Goal: Task Accomplishment & Management: Use online tool/utility

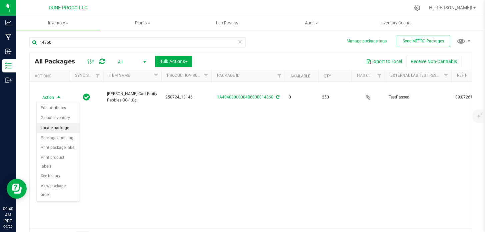
click at [58, 128] on li "Locate package" at bounding box center [58, 128] width 43 height 10
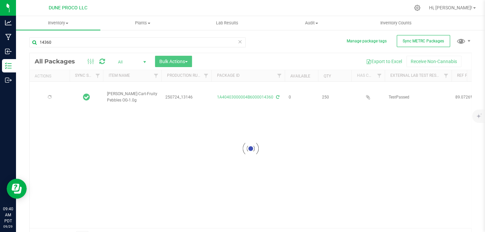
type input "[DATE]"
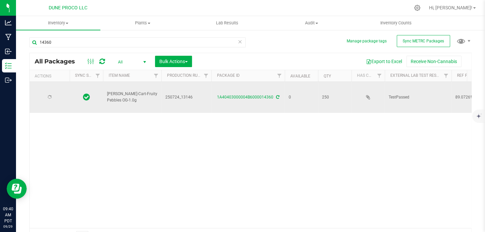
type input "[DATE]"
click at [50, 99] on span "Action" at bounding box center [45, 96] width 18 height 9
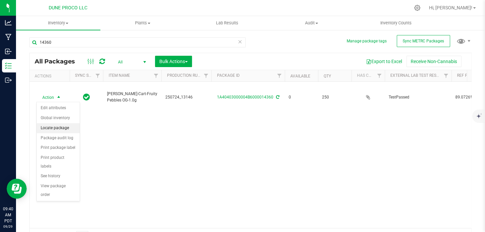
click at [58, 127] on li "Locate package" at bounding box center [58, 128] width 43 height 10
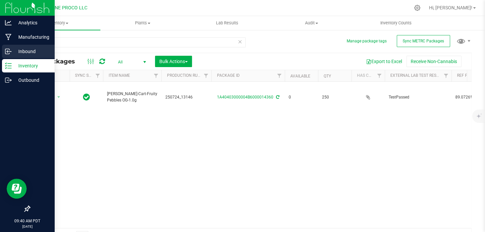
click at [17, 57] on div "Inbound" at bounding box center [28, 51] width 53 height 13
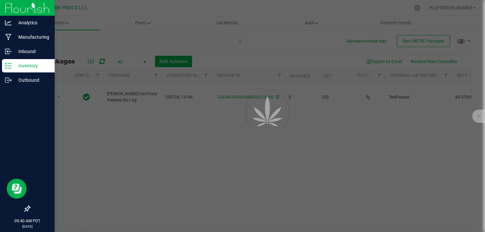
click at [18, 68] on p "Inventory" at bounding box center [32, 66] width 40 height 8
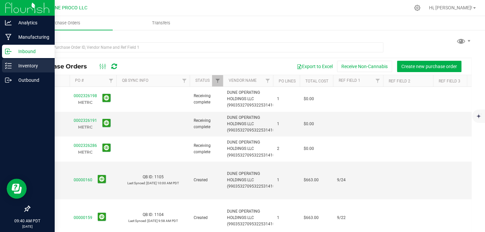
click at [18, 68] on p "Inventory" at bounding box center [32, 66] width 40 height 8
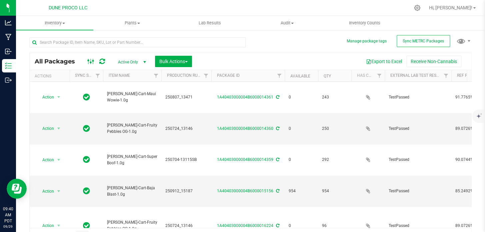
click at [91, 61] on icon at bounding box center [90, 61] width 7 height 8
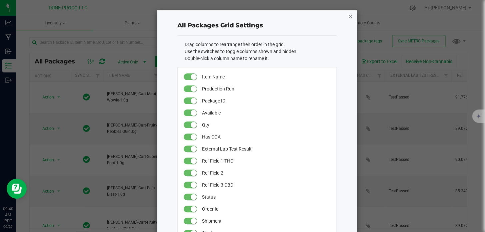
click at [348, 15] on icon "button" at bounding box center [350, 16] width 5 height 8
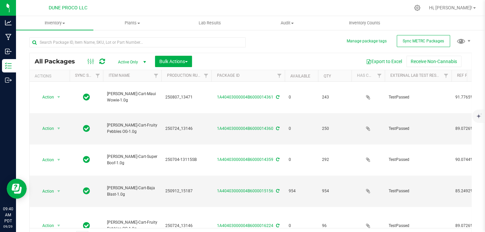
click at [134, 59] on span "Active Only" at bounding box center [130, 61] width 37 height 9
click at [128, 101] on li "All" at bounding box center [130, 103] width 36 height 10
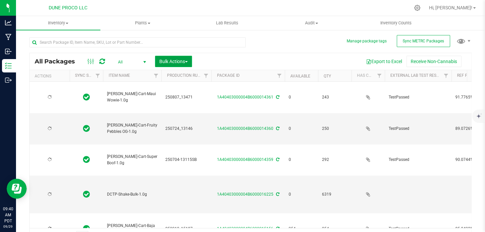
click at [175, 63] on span "Bulk Actions" at bounding box center [173, 61] width 28 height 5
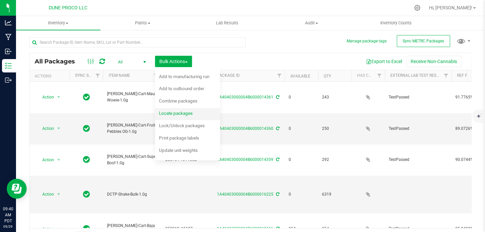
click at [172, 114] on span "Locate packages" at bounding box center [176, 112] width 34 height 5
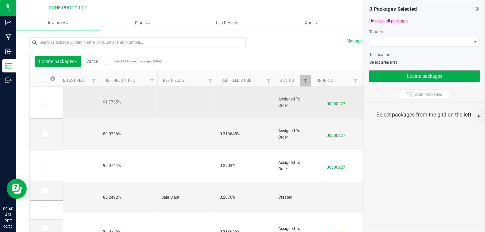
scroll to position [0, 353]
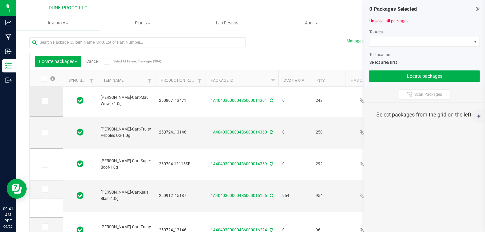
click at [36, 105] on td at bounding box center [46, 101] width 33 height 32
click at [46, 101] on icon at bounding box center [44, 101] width 4 height 0
click at [0, 0] on input "checkbox" at bounding box center [0, 0] width 0 height 0
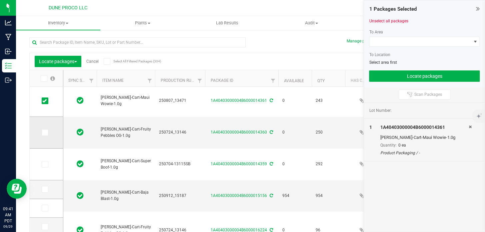
click at [44, 132] on icon at bounding box center [44, 132] width 4 height 0
click at [0, 0] on input "checkbox" at bounding box center [0, 0] width 0 height 0
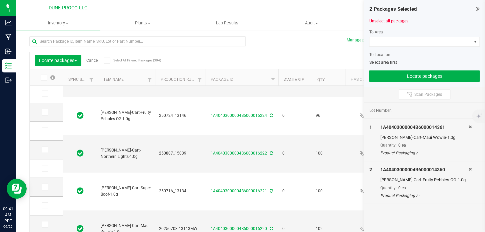
click at [43, 154] on td at bounding box center [46, 149] width 33 height 19
click at [43, 153] on td at bounding box center [46, 149] width 33 height 19
click at [43, 149] on icon at bounding box center [44, 149] width 4 height 0
click at [0, 0] on input "checkbox" at bounding box center [0, 0] width 0 height 0
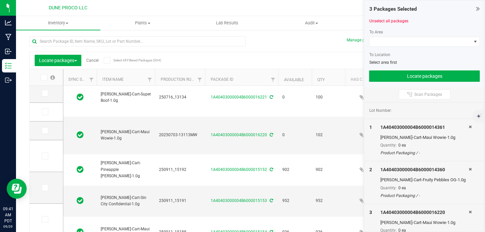
click at [483, 8] on div "3 Packages Selected Unselect all packages To Area To Location Select area first…" at bounding box center [424, 43] width 121 height 86
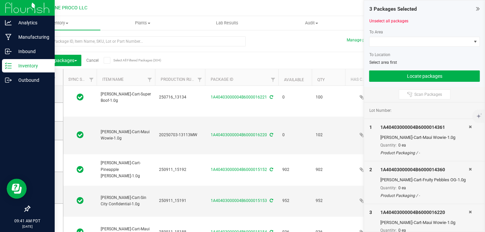
click at [15, 61] on div "Inventory" at bounding box center [28, 65] width 53 height 13
click at [18, 65] on p "Inventory" at bounding box center [32, 66] width 40 height 8
click at [18, 53] on p "Inbound" at bounding box center [32, 51] width 40 height 8
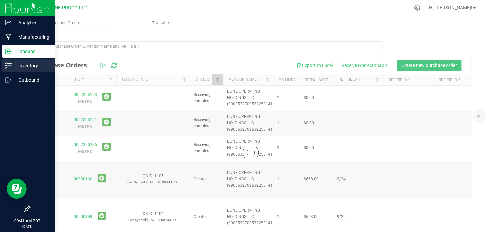
click at [19, 67] on p "Inventory" at bounding box center [32, 66] width 40 height 8
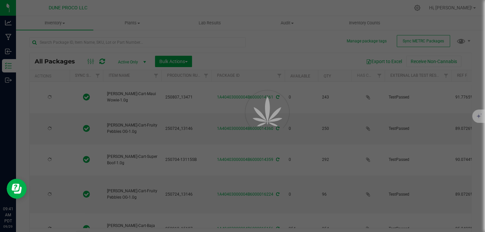
click at [69, 42] on div at bounding box center [242, 116] width 485 height 232
type input "[DATE]"
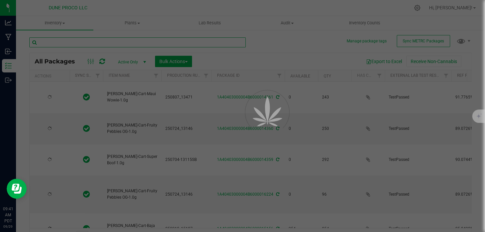
type input "[DATE]"
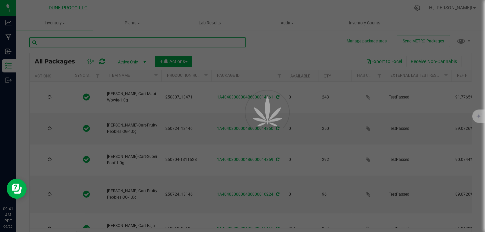
type input "[DATE]"
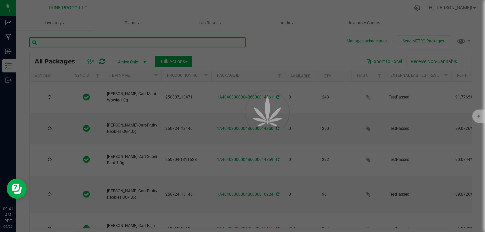
type input "[DATE]"
click at [69, 42] on input "text" at bounding box center [137, 42] width 216 height 10
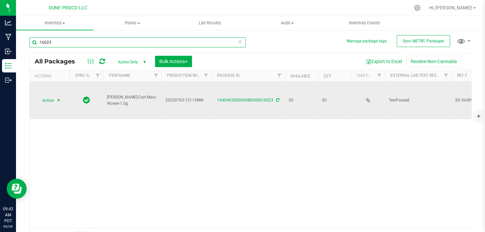
type input "16023"
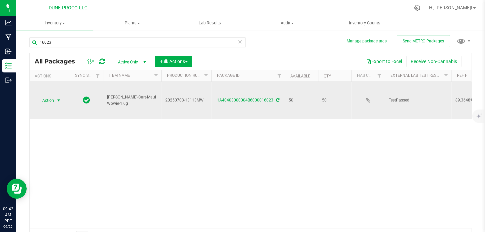
click at [51, 96] on span "Action" at bounding box center [45, 100] width 18 height 9
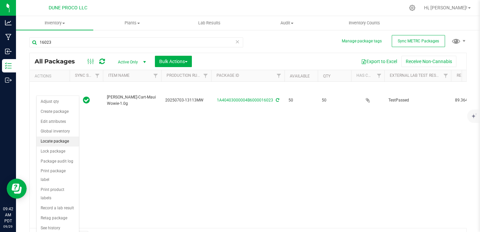
click at [69, 140] on li "Locate package" at bounding box center [58, 141] width 42 height 10
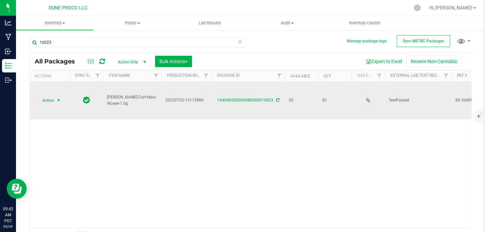
click at [47, 96] on span "Action" at bounding box center [45, 100] width 18 height 9
click at [43, 96] on span "Action" at bounding box center [45, 100] width 18 height 9
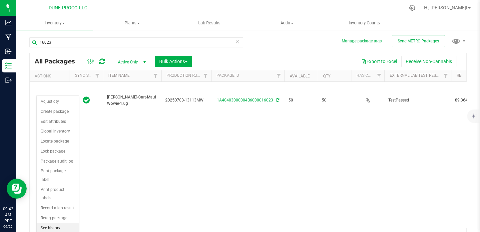
click at [61, 223] on li "See history" at bounding box center [58, 228] width 42 height 10
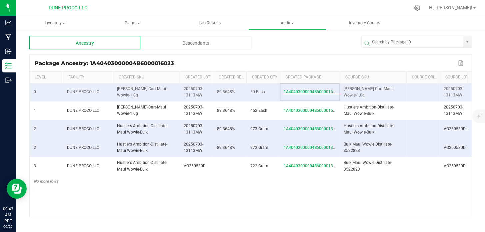
click at [298, 93] on span "1A40403000004B6000016023" at bounding box center [312, 91] width 56 height 5
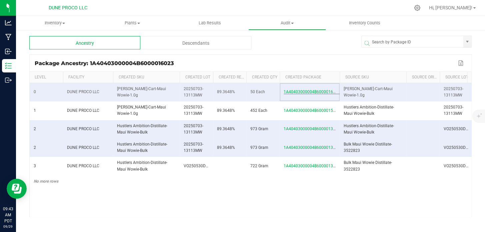
click at [298, 93] on span "1A40403000004B6000016023" at bounding box center [312, 91] width 56 height 5
click at [289, 111] on span "1A40403000004B6000015019" at bounding box center [312, 110] width 56 height 5
click at [0, 0] on div at bounding box center [0, 0] width 0 height 0
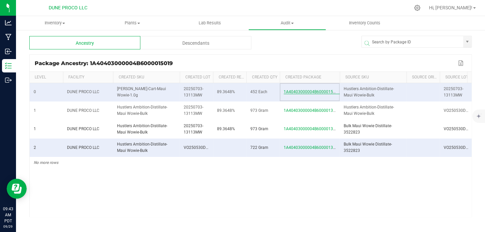
click at [301, 92] on span "1A40403000004B6000015019" at bounding box center [312, 91] width 56 height 5
click at [134, 92] on span "[PERSON_NAME]-Cart-Maui Wowie-1.0g" at bounding box center [141, 91] width 49 height 11
click at [355, 27] on uib-tab-heading "Inventory Counts" at bounding box center [364, 22] width 77 height 13
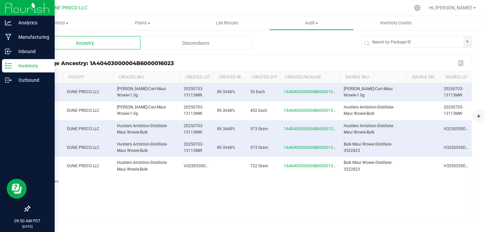
click at [14, 65] on p "Inventory" at bounding box center [32, 66] width 40 height 8
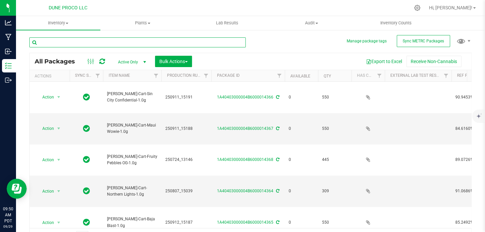
click at [104, 42] on input "text" at bounding box center [137, 42] width 216 height 10
type input "16023"
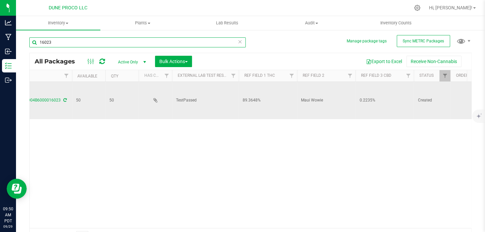
scroll to position [0, 250]
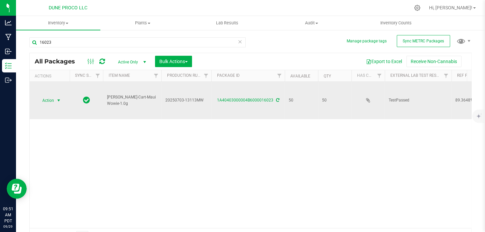
click at [58, 98] on span "select" at bounding box center [58, 100] width 5 height 5
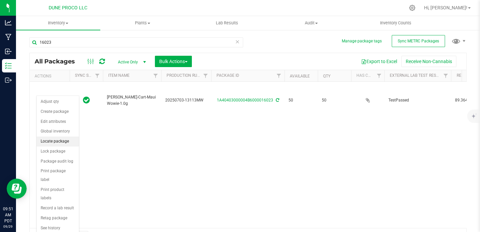
click at [47, 142] on li "Locate package" at bounding box center [58, 141] width 42 height 10
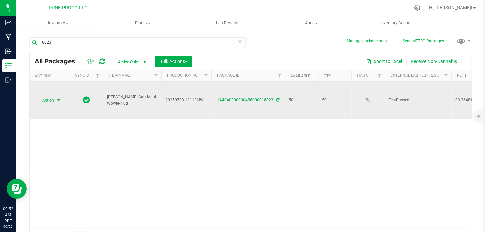
click at [60, 98] on span "select" at bounding box center [58, 100] width 5 height 5
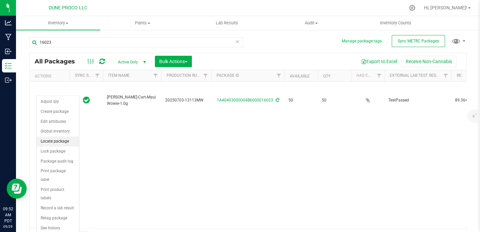
click at [47, 144] on li "Locate package" at bounding box center [58, 141] width 42 height 10
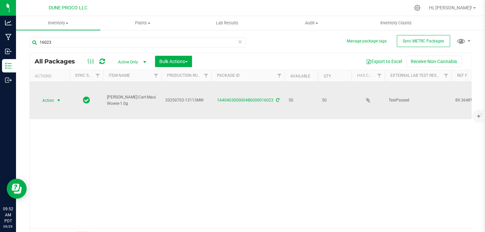
click at [51, 96] on span "Action" at bounding box center [45, 100] width 18 height 9
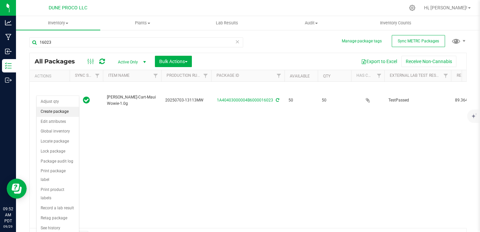
click at [46, 109] on li "Create package" at bounding box center [58, 112] width 42 height 10
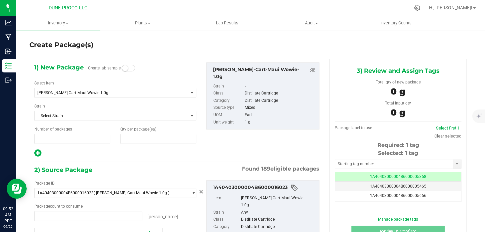
type input "1"
type input "0"
type input "0 ea"
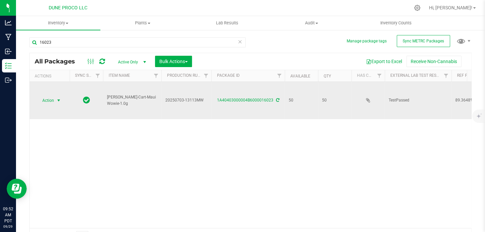
click at [60, 96] on span "select" at bounding box center [59, 100] width 8 height 9
click at [52, 96] on span "Action" at bounding box center [45, 100] width 18 height 9
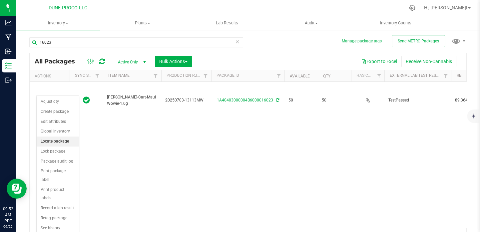
click at [55, 142] on li "Locate package" at bounding box center [58, 141] width 42 height 10
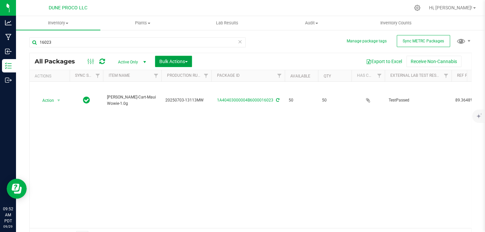
click at [189, 61] on button "Bulk Actions" at bounding box center [173, 61] width 37 height 11
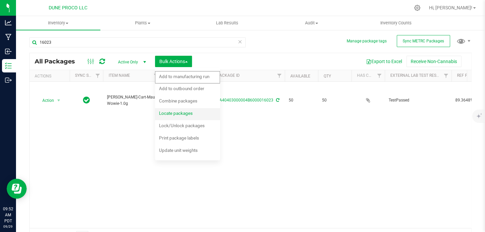
click at [193, 110] on div "Locate packages" at bounding box center [180, 114] width 43 height 11
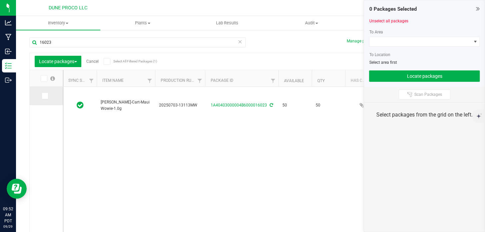
click at [46, 96] on icon at bounding box center [44, 96] width 4 height 0
click at [0, 0] on input "checkbox" at bounding box center [0, 0] width 0 height 0
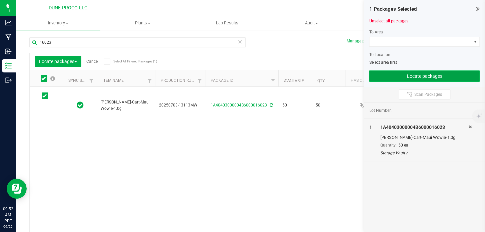
click at [433, 74] on button "Locate packages" at bounding box center [424, 75] width 111 height 11
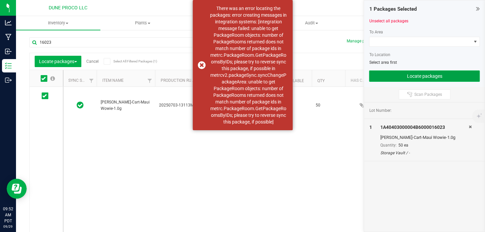
click at [433, 74] on button "Locate packages" at bounding box center [424, 75] width 111 height 11
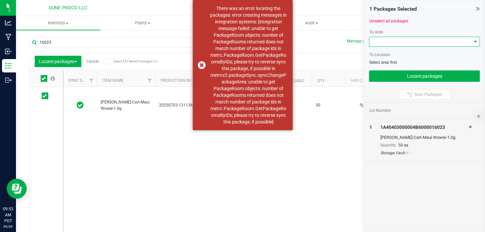
click at [410, 40] on span at bounding box center [420, 41] width 102 height 9
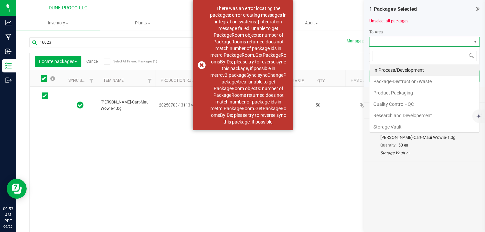
scroll to position [10, 110]
click at [389, 128] on li "Storage Vault" at bounding box center [424, 126] width 110 height 11
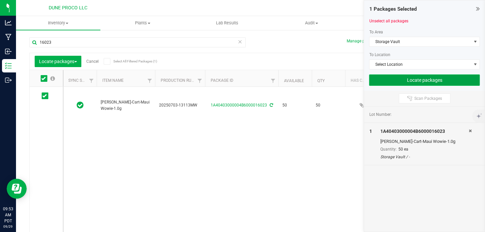
click at [411, 81] on button "Locate packages" at bounding box center [424, 79] width 111 height 11
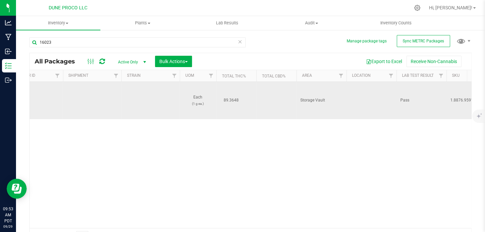
click at [370, 89] on td at bounding box center [371, 100] width 50 height 37
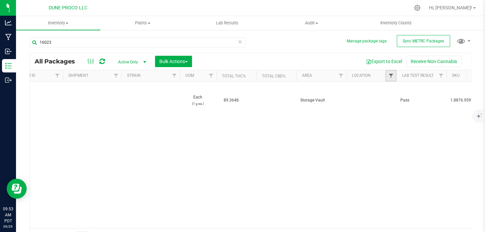
click at [389, 78] on span "Filter" at bounding box center [390, 75] width 5 height 5
click at [363, 75] on link "Location" at bounding box center [361, 75] width 19 height 5
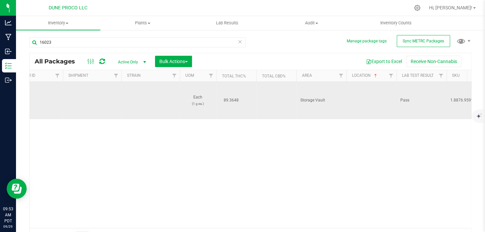
click at [308, 97] on span "Storage Vault" at bounding box center [321, 100] width 42 height 6
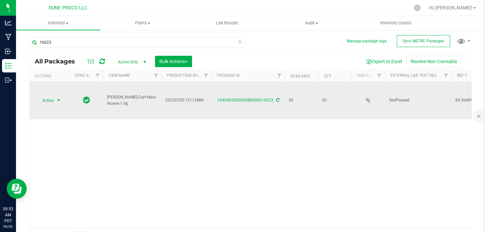
click at [51, 96] on span "Action" at bounding box center [45, 100] width 18 height 9
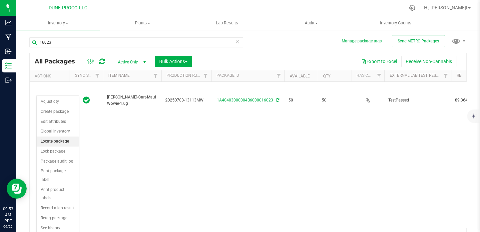
click at [57, 143] on li "Locate package" at bounding box center [58, 141] width 42 height 10
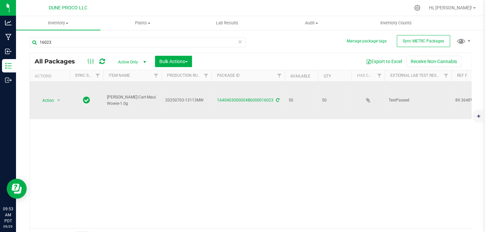
click at [50, 84] on td "Action Action Adjust qty Create package Edit attributes Global inventory Locate…" at bounding box center [50, 100] width 40 height 37
click at [52, 96] on span "Action" at bounding box center [45, 100] width 18 height 9
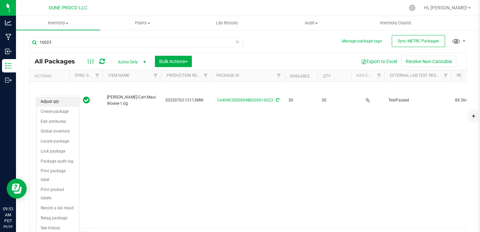
click at [57, 103] on li "Adjust qty" at bounding box center [58, 102] width 42 height 10
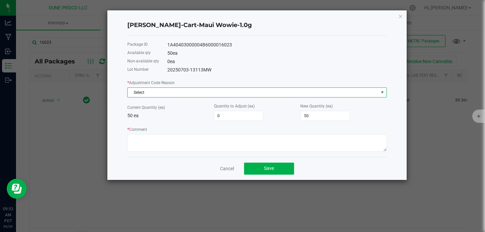
click at [249, 93] on span "Select" at bounding box center [253, 92] width 250 height 9
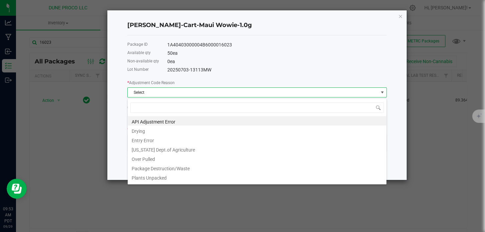
click at [198, 88] on div "* Adjustment Code Reason Select" at bounding box center [256, 88] width 259 height 18
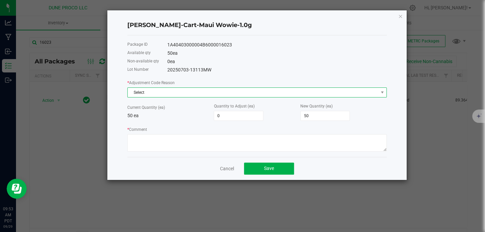
click at [168, 89] on span "Select" at bounding box center [253, 92] width 250 height 9
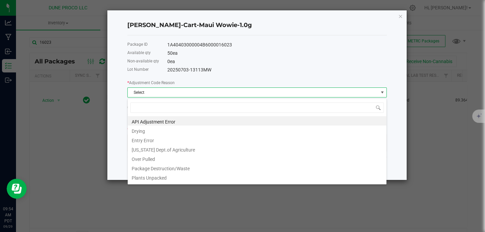
click at [263, 57] on div "50 ea" at bounding box center [276, 53] width 219 height 7
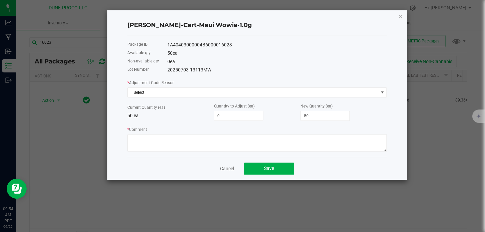
click at [407, 8] on ngb-modal-window "[PERSON_NAME]-Cart-Maui Wowie-1.0g Package ID 1A40403000004B6000016023 Availabl…" at bounding box center [245, 116] width 490 height 232
click at [398, 16] on icon "button" at bounding box center [400, 16] width 5 height 8
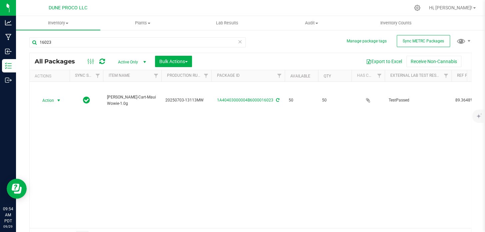
click at [125, 63] on span "Active Only" at bounding box center [130, 61] width 37 height 9
click at [126, 103] on li "All" at bounding box center [130, 103] width 36 height 10
click at [90, 62] on ellipse at bounding box center [91, 62] width 2 height 2
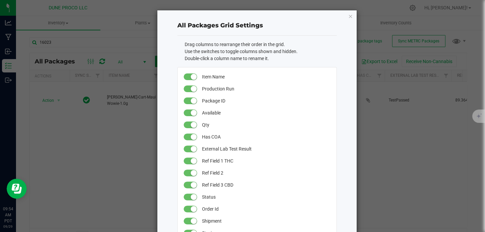
click at [348, 13] on icon "button" at bounding box center [350, 16] width 5 height 8
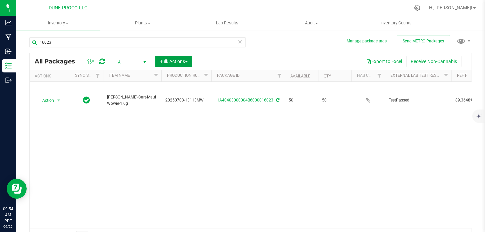
click at [182, 61] on span "Bulk Actions" at bounding box center [173, 61] width 28 height 5
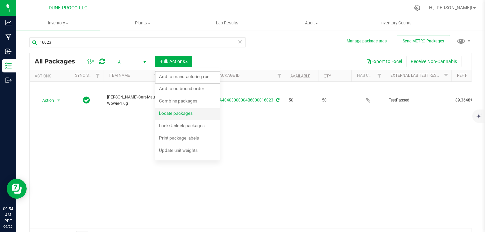
click at [196, 109] on div "Locate packages" at bounding box center [180, 114] width 43 height 11
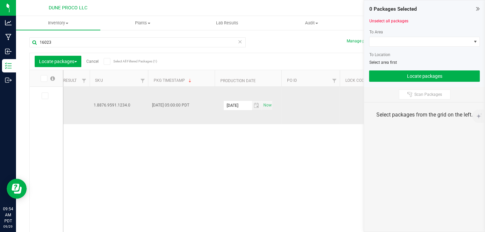
scroll to position [0, 1313]
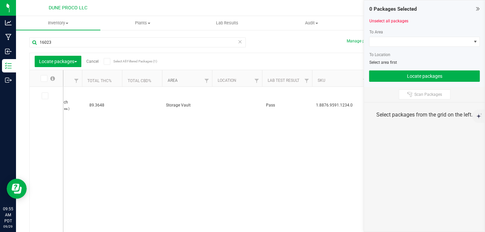
click at [173, 81] on link "Area" at bounding box center [172, 80] width 10 height 5
click at [180, 79] on span at bounding box center [182, 80] width 5 height 5
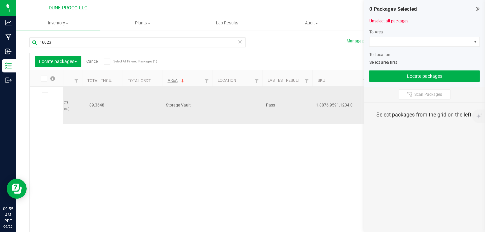
click at [180, 99] on td "Storage Vault" at bounding box center [187, 105] width 50 height 37
click at [231, 99] on td at bounding box center [237, 105] width 50 height 37
click at [231, 95] on td at bounding box center [237, 105] width 50 height 37
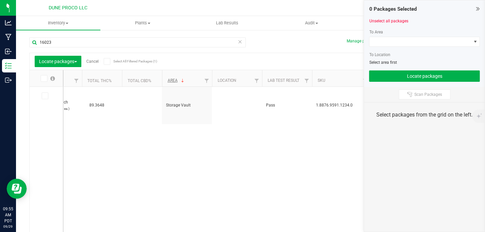
click at [238, 40] on icon at bounding box center [240, 41] width 5 height 8
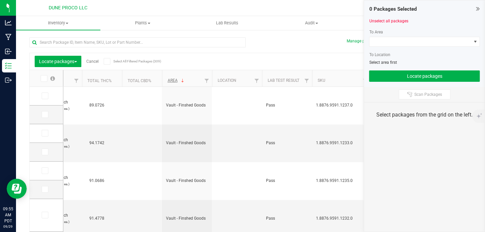
type input "[DATE]"
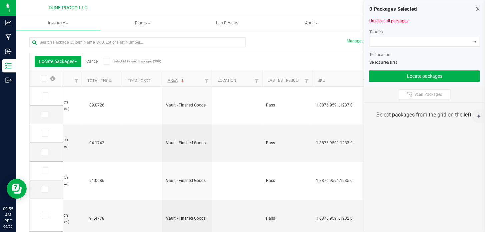
type input "[DATE]"
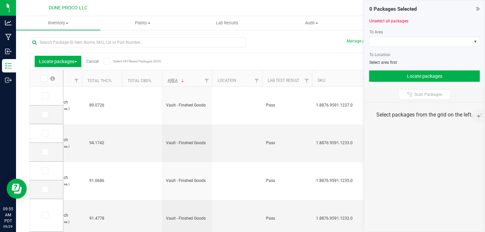
type input "[DATE]"
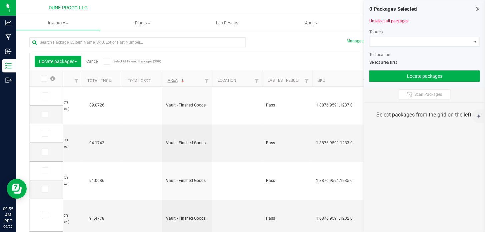
type input "[DATE]"
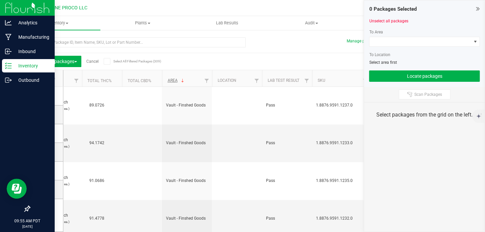
click at [17, 64] on p "Inventory" at bounding box center [32, 66] width 40 height 8
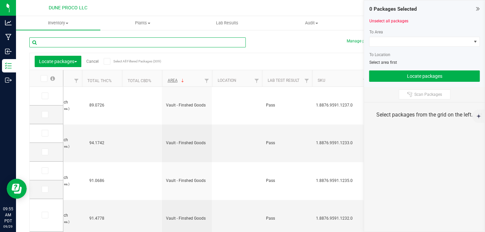
click at [70, 44] on input "text" at bounding box center [137, 42] width 216 height 10
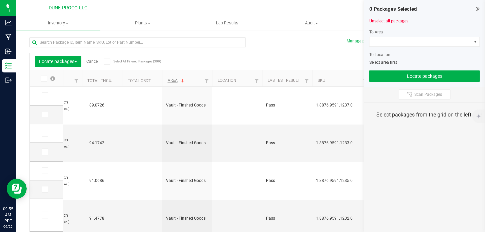
click at [476, 10] on icon at bounding box center [478, 8] width 4 height 7
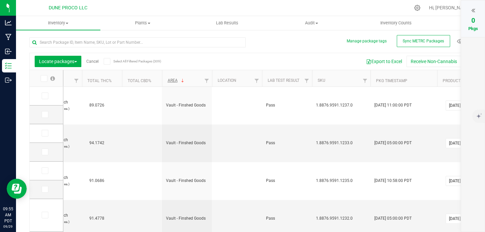
click at [96, 61] on link "Cancel" at bounding box center [92, 61] width 12 height 5
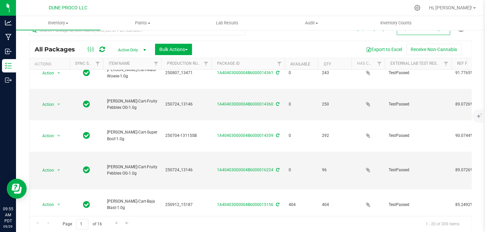
click at [129, 30] on link "Plants All plants Waste log" at bounding box center [142, 23] width 84 height 14
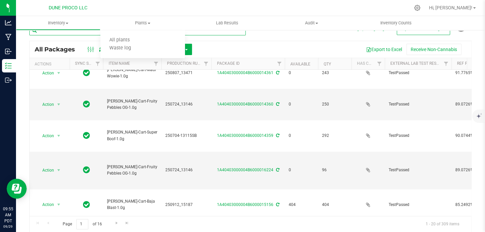
click at [90, 32] on input "text" at bounding box center [137, 30] width 216 height 10
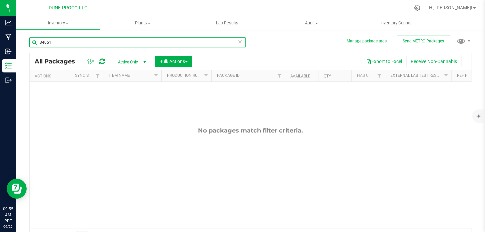
type input "34051"
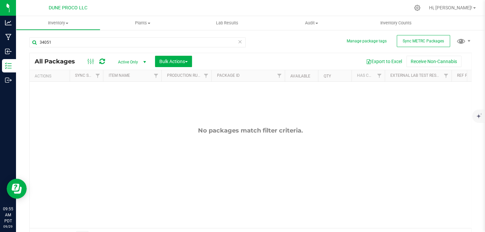
click at [128, 60] on span "Active Only" at bounding box center [130, 61] width 37 height 9
click at [126, 102] on li "All" at bounding box center [130, 103] width 36 height 10
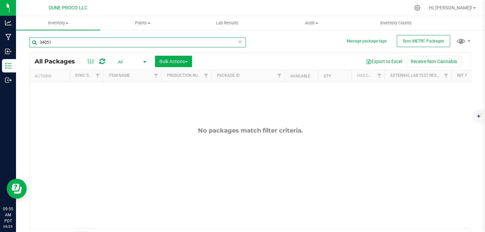
click at [83, 45] on input "34051" at bounding box center [137, 42] width 216 height 10
type input "3"
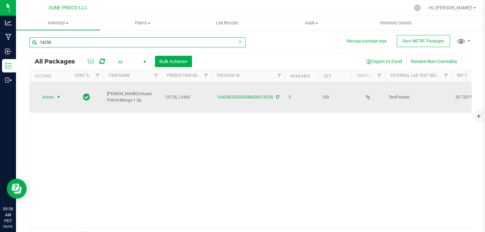
type input "14256"
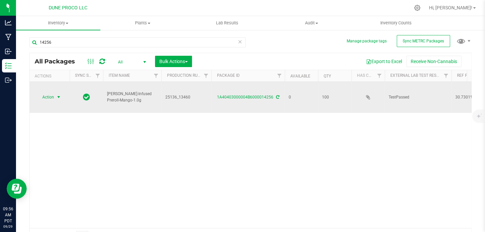
click at [43, 97] on span "Action" at bounding box center [45, 96] width 18 height 9
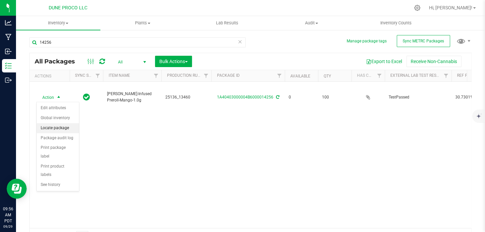
click at [53, 127] on li "Locate package" at bounding box center [58, 128] width 42 height 10
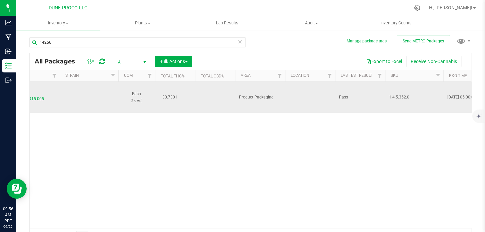
scroll to position [0, 711]
click at [238, 96] on span "Product Packaging" at bounding box center [241, 97] width 42 height 6
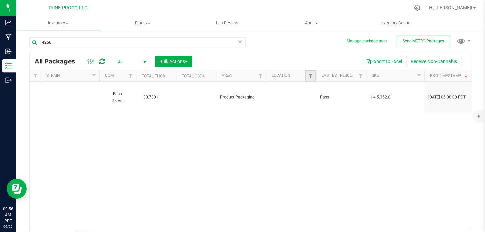
click at [312, 72] on link "Filter" at bounding box center [310, 75] width 11 height 11
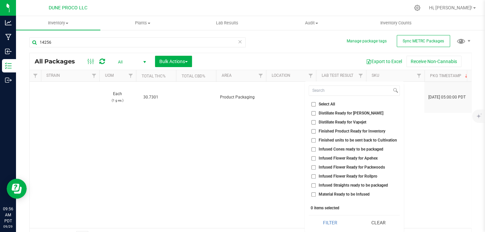
click at [323, 105] on span "Select All" at bounding box center [327, 104] width 16 height 4
click at [316, 105] on input "Select All" at bounding box center [313, 104] width 4 height 4
checkbox input "true"
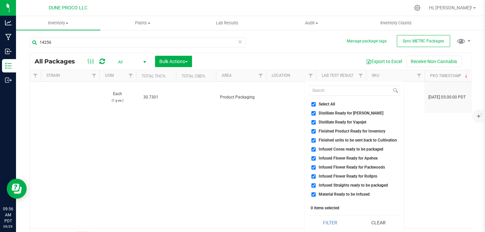
checkbox input "true"
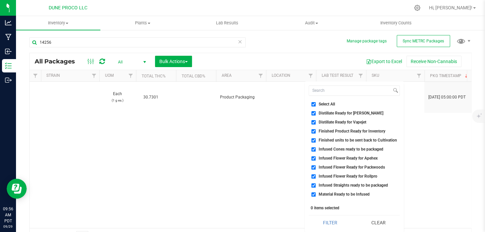
checkbox input "true"
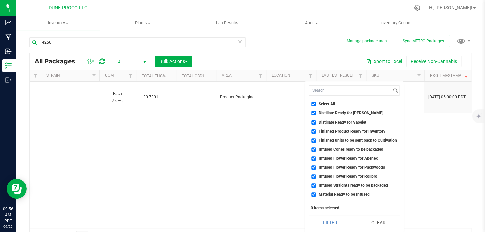
checkbox input "true"
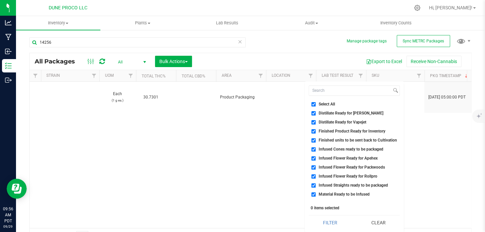
checkbox input "true"
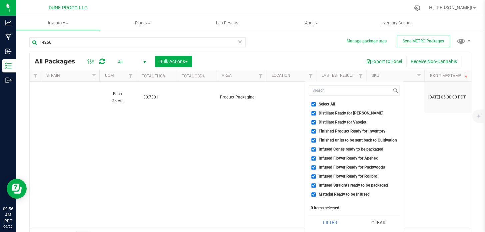
checkbox input "true"
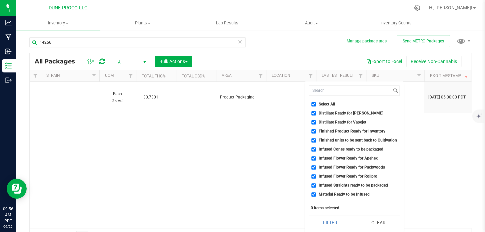
checkbox input "true"
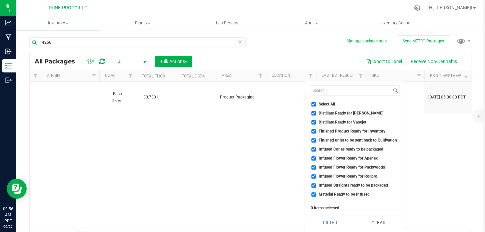
checkbox input "true"
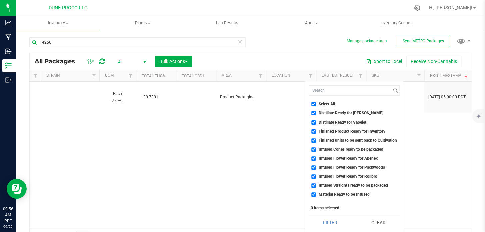
checkbox input "true"
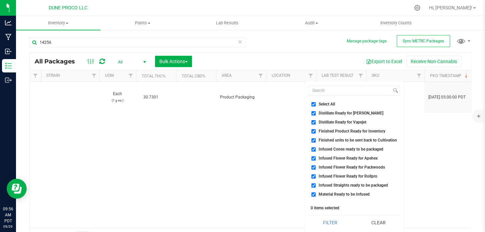
checkbox input "true"
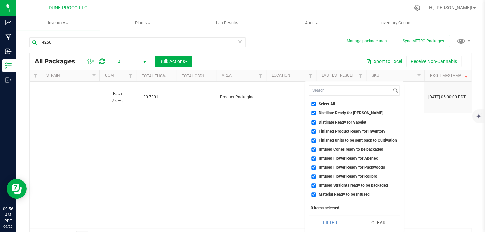
checkbox input "true"
click at [329, 220] on button "Filter" at bounding box center [330, 222] width 43 height 15
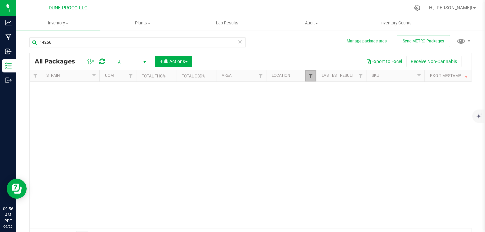
click at [310, 78] on span "Filter" at bounding box center [310, 75] width 5 height 5
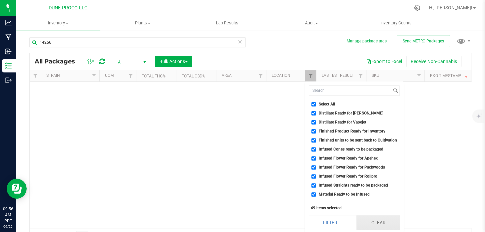
click at [387, 219] on button "Clear" at bounding box center [377, 222] width 43 height 15
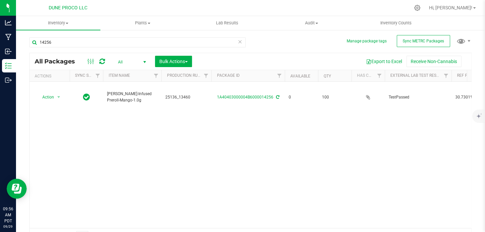
click at [134, 58] on span "All" at bounding box center [130, 61] width 37 height 9
click at [96, 59] on span at bounding box center [91, 61] width 12 height 8
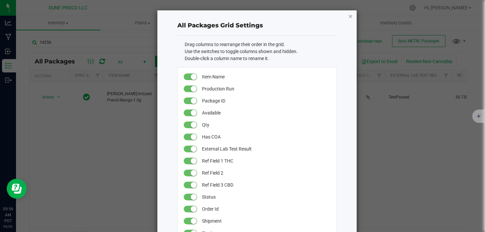
click at [348, 18] on icon "button" at bounding box center [350, 16] width 5 height 8
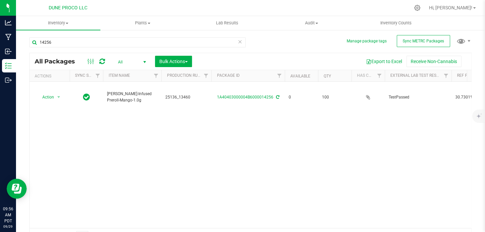
click at [86, 65] on span at bounding box center [91, 61] width 12 height 8
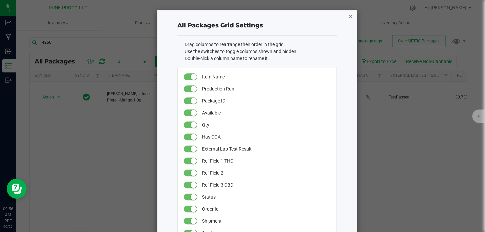
click at [348, 15] on icon "button" at bounding box center [350, 16] width 5 height 8
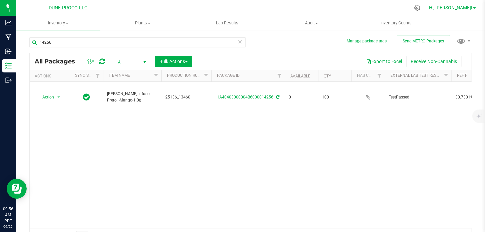
click at [458, 8] on span "Hi, [PERSON_NAME]!" at bounding box center [450, 7] width 43 height 5
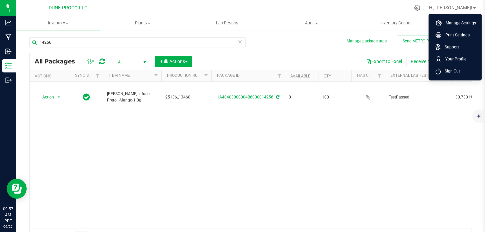
click at [376, 126] on div "Action Action Edit attributes Global inventory Locate package Package audit log…" at bounding box center [250, 155] width 441 height 146
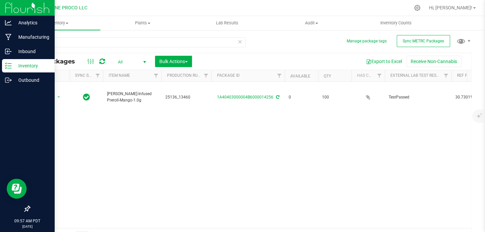
click at [4, 63] on div "Inventory" at bounding box center [28, 65] width 53 height 13
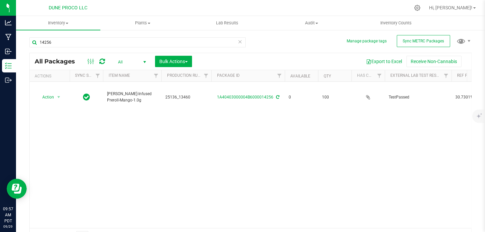
click at [238, 41] on icon at bounding box center [240, 41] width 5 height 8
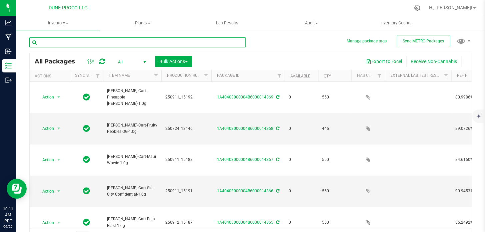
click at [51, 42] on input "text" at bounding box center [137, 42] width 216 height 10
